Goal: Check status

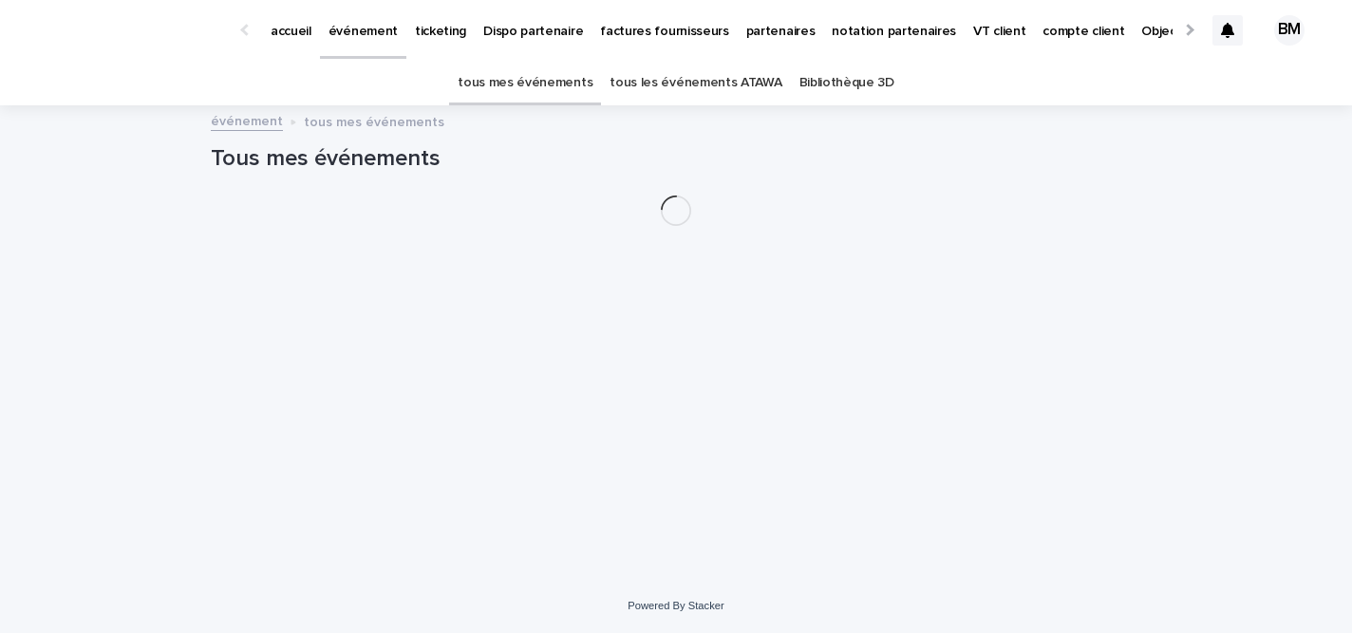
click at [708, 93] on link "tous les événements ATAWA" at bounding box center [695, 83] width 172 height 45
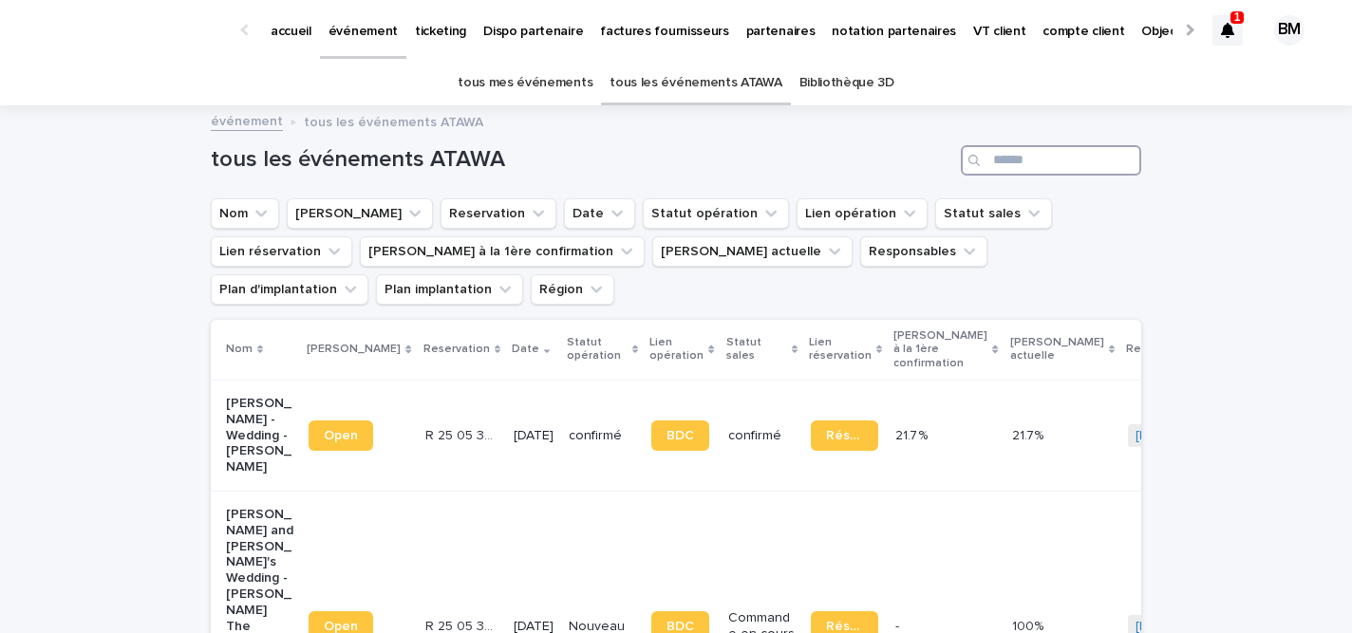
click at [1040, 156] on input "Search" at bounding box center [1051, 160] width 180 height 30
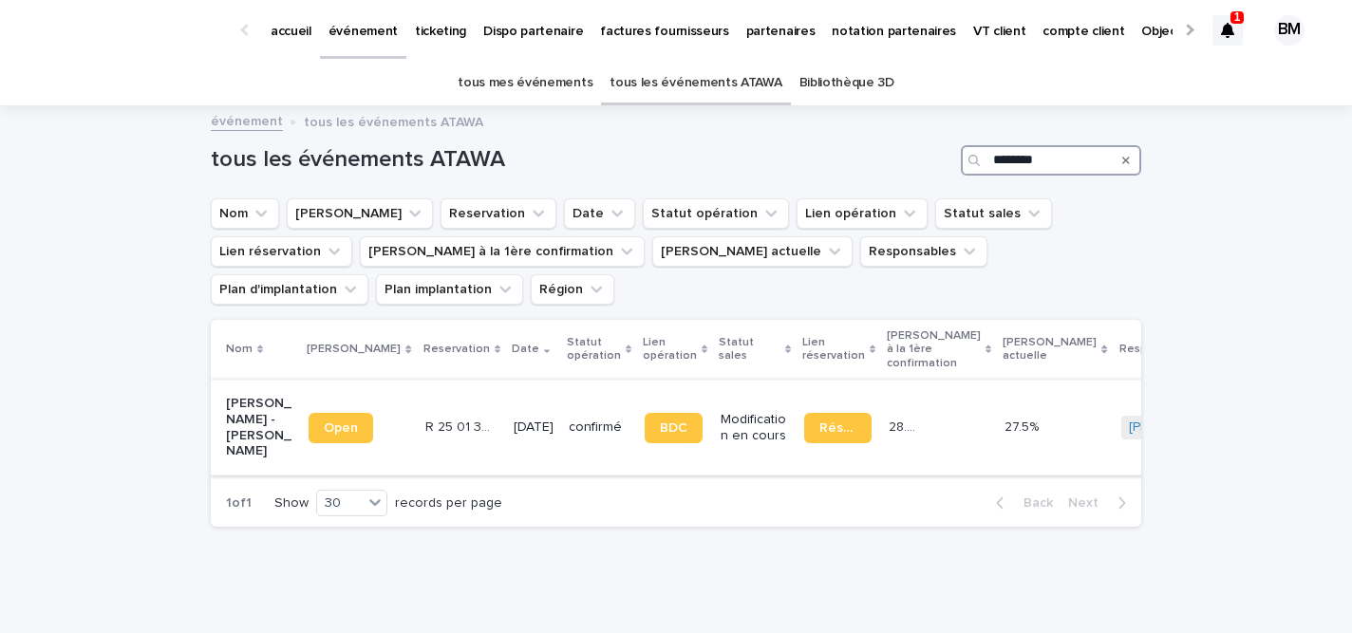
type input "********"
click at [506, 380] on td "[DATE]" at bounding box center [533, 427] width 55 height 95
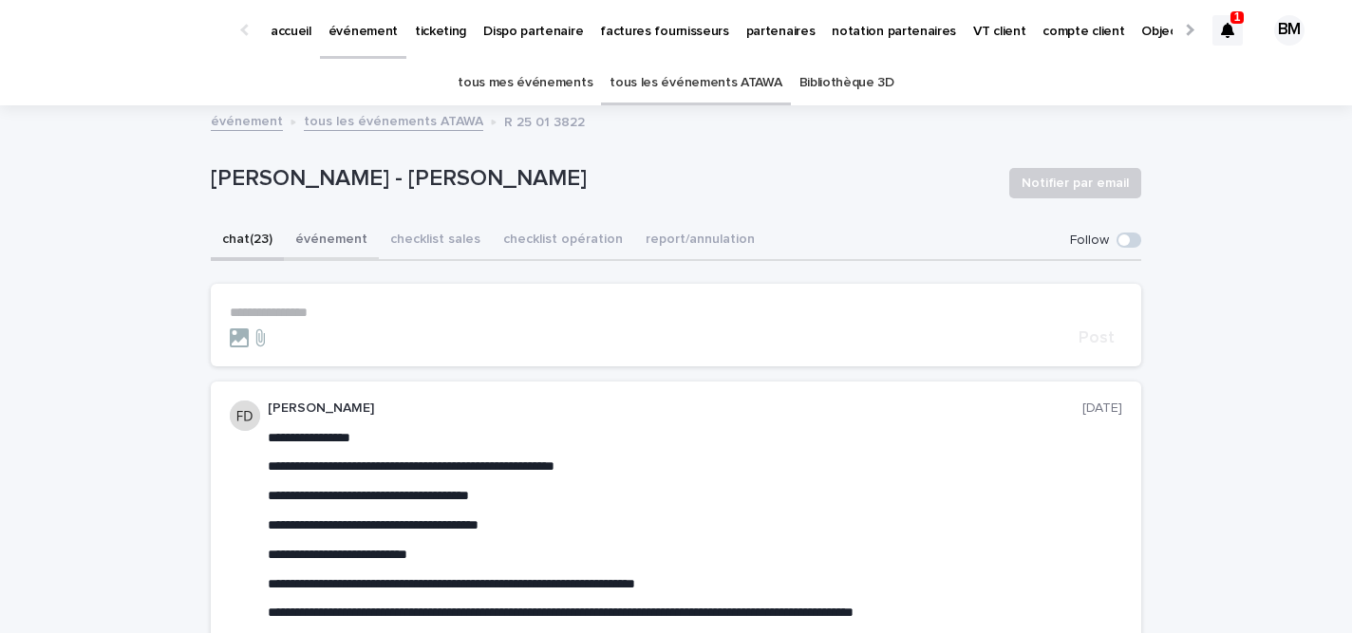
click at [313, 248] on button "événement" at bounding box center [331, 241] width 95 height 40
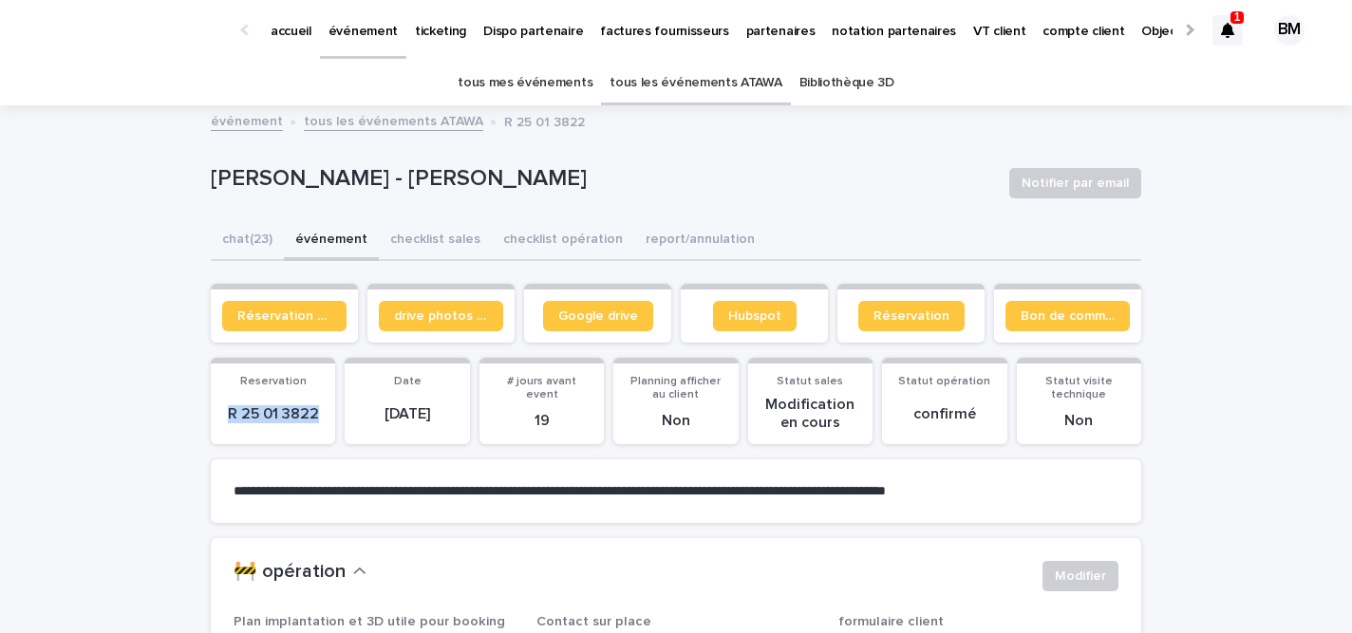
drag, startPoint x: 319, startPoint y: 408, endPoint x: 214, endPoint y: 408, distance: 105.4
click at [214, 408] on section "Reservation R 25 01 3822" at bounding box center [273, 401] width 124 height 86
copy p "R 25 01 3822"
